Goal: Task Accomplishment & Management: Use online tool/utility

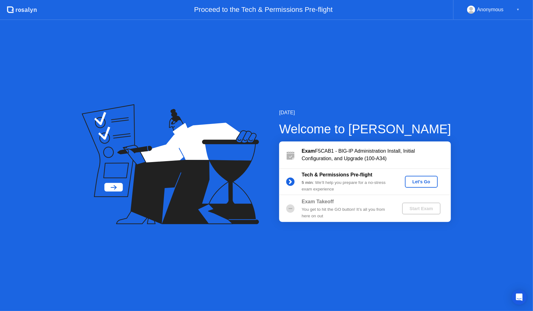
click at [425, 180] on div "Let's Go" at bounding box center [422, 181] width 28 height 5
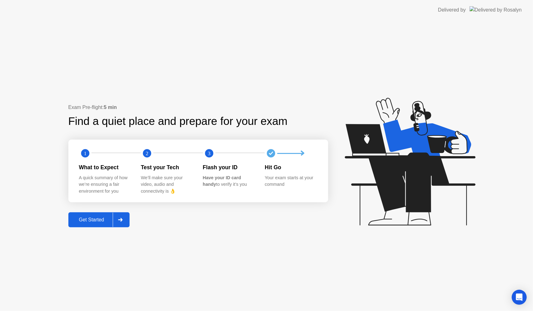
click at [99, 222] on div "Get Started" at bounding box center [91, 220] width 43 height 6
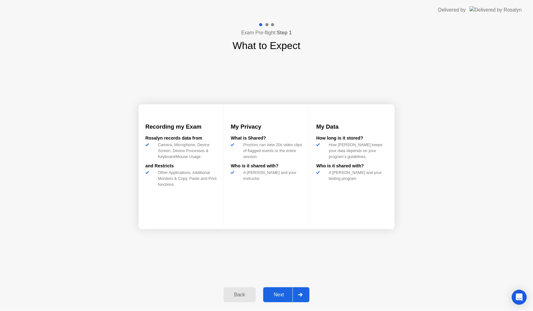
click at [282, 297] on div "Next" at bounding box center [279, 295] width 28 height 6
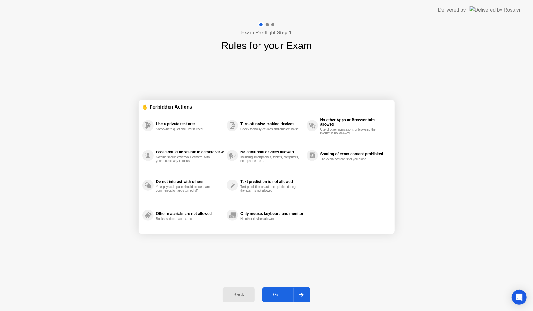
click at [239, 294] on div "Back" at bounding box center [239, 295] width 28 height 6
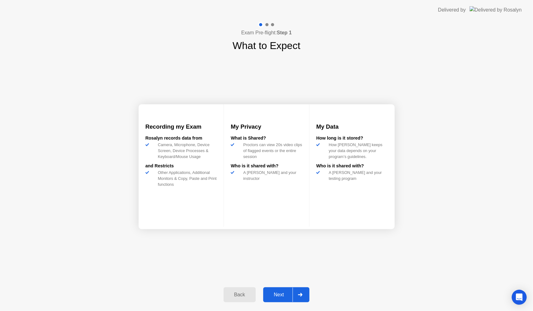
click at [289, 297] on div "Next" at bounding box center [279, 295] width 28 height 6
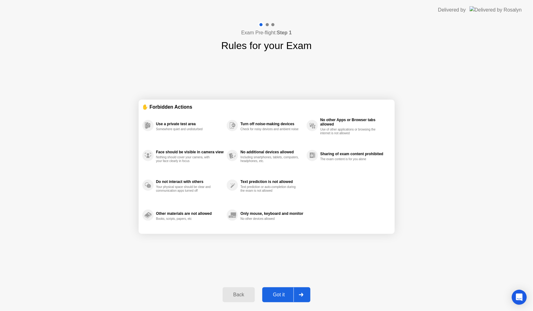
click at [289, 297] on div "Got it" at bounding box center [278, 295] width 29 height 6
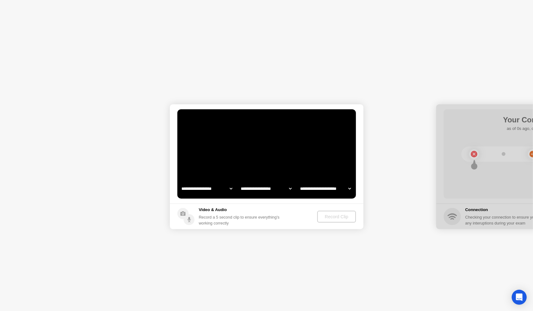
select select "**********"
select select "*******"
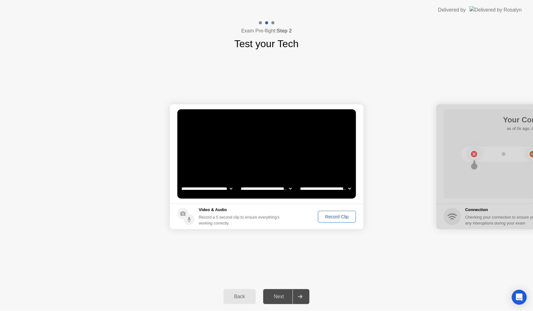
click at [333, 221] on button "Record Clip" at bounding box center [337, 217] width 38 height 12
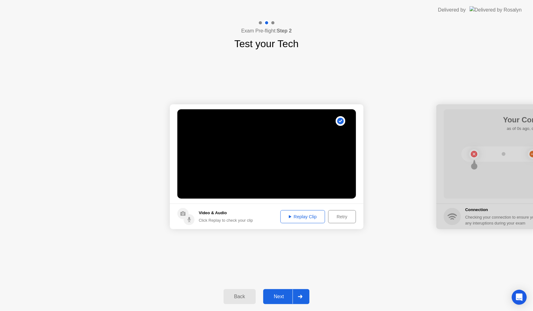
click at [311, 219] on div "Replay Clip" at bounding box center [303, 216] width 41 height 5
click at [282, 294] on div "Next" at bounding box center [279, 297] width 28 height 6
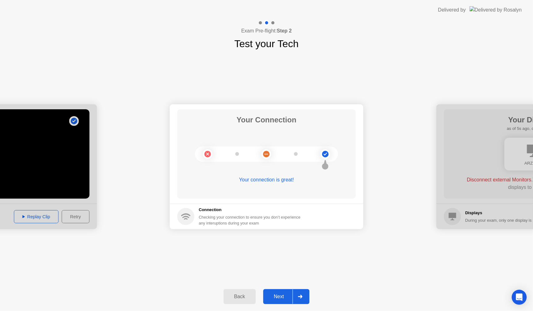
click at [284, 298] on div "Next" at bounding box center [279, 297] width 28 height 6
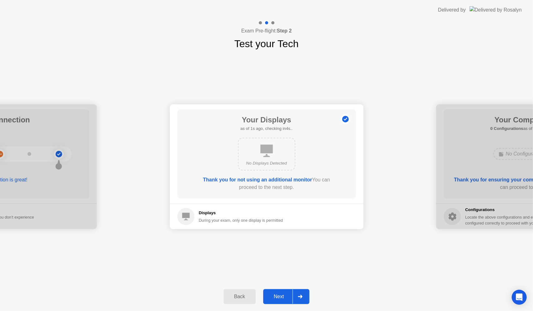
click at [281, 299] on div "Next" at bounding box center [279, 297] width 28 height 6
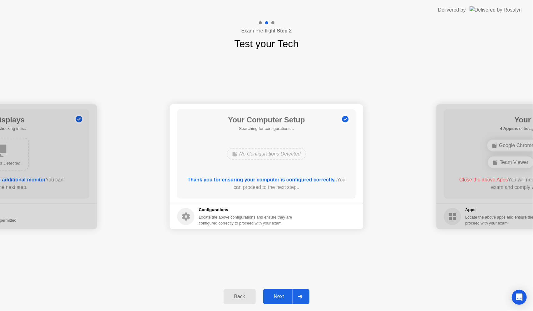
click at [273, 301] on button "Next" at bounding box center [286, 296] width 47 height 15
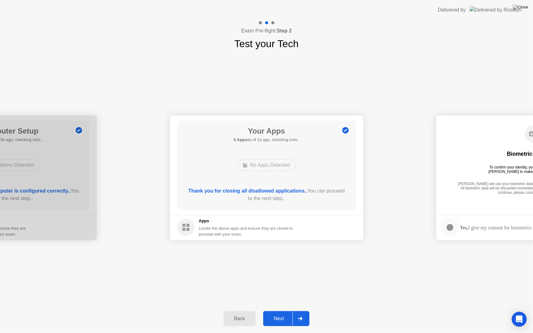
click at [280, 311] on div "Next" at bounding box center [279, 319] width 28 height 6
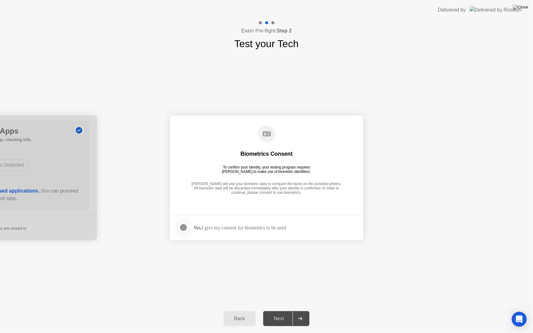
click at [184, 224] on div at bounding box center [183, 227] width 7 height 7
click at [276, 311] on div "Next" at bounding box center [279, 319] width 28 height 6
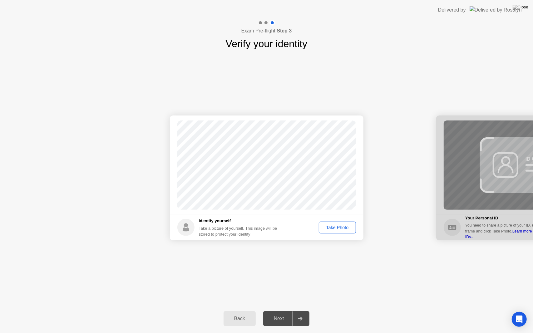
click at [337, 229] on div "Take Photo" at bounding box center [337, 227] width 32 height 5
click at [278, 311] on div "Next" at bounding box center [279, 319] width 28 height 6
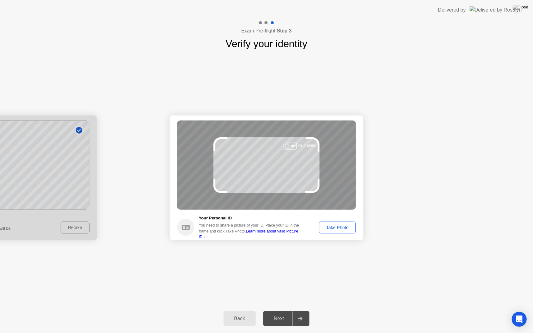
click at [337, 230] on div "Take Photo" at bounding box center [337, 227] width 32 height 5
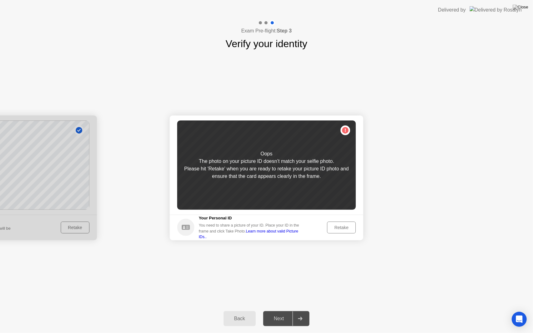
click at [336, 229] on div "Retake" at bounding box center [342, 227] width 24 height 5
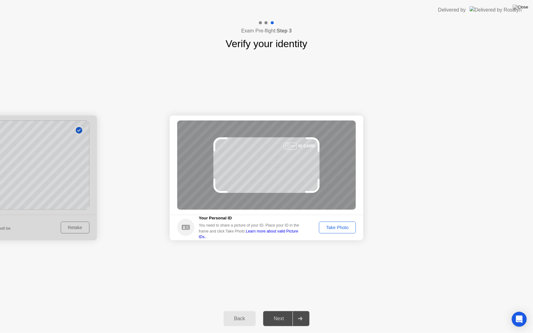
click at [336, 227] on div "Take Photo" at bounding box center [337, 227] width 32 height 5
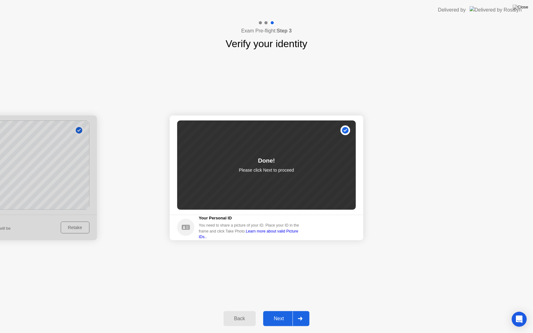
click at [276, 311] on button "Next" at bounding box center [286, 319] width 47 height 15
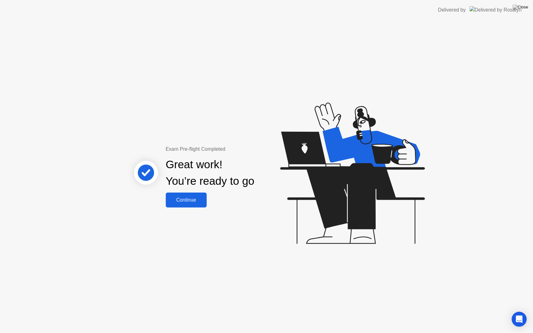
click at [196, 198] on div "Continue" at bounding box center [186, 200] width 37 height 6
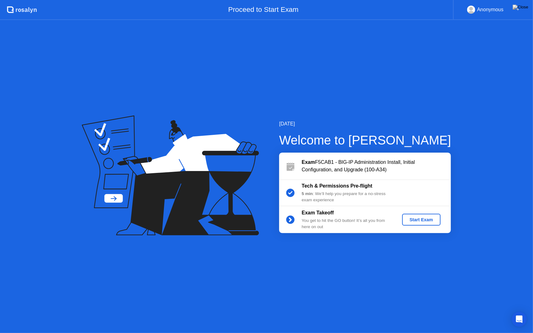
click at [418, 217] on div "Start Exam" at bounding box center [421, 219] width 33 height 5
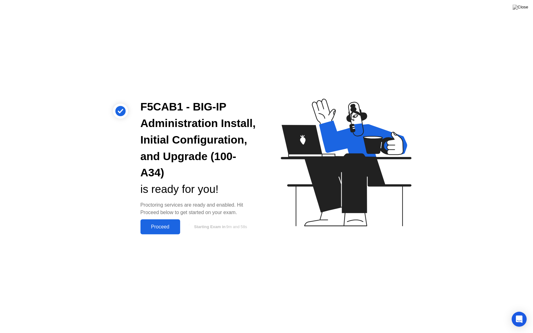
click at [166, 226] on div "Proceed" at bounding box center [160, 227] width 36 height 6
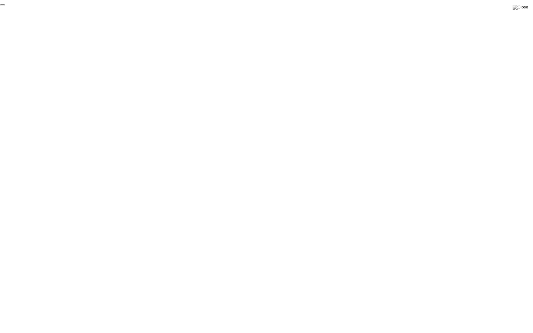
click div "End Proctoring Session"
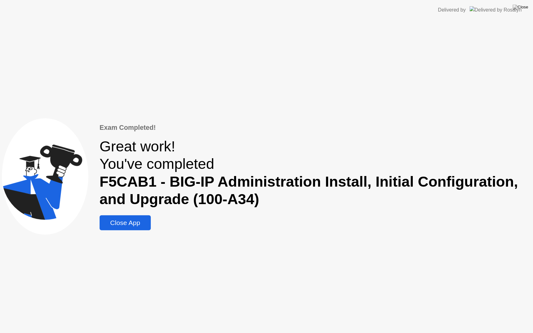
click at [139, 229] on button "Close App" at bounding box center [125, 223] width 51 height 15
